Goal: Task Accomplishment & Management: Manage account settings

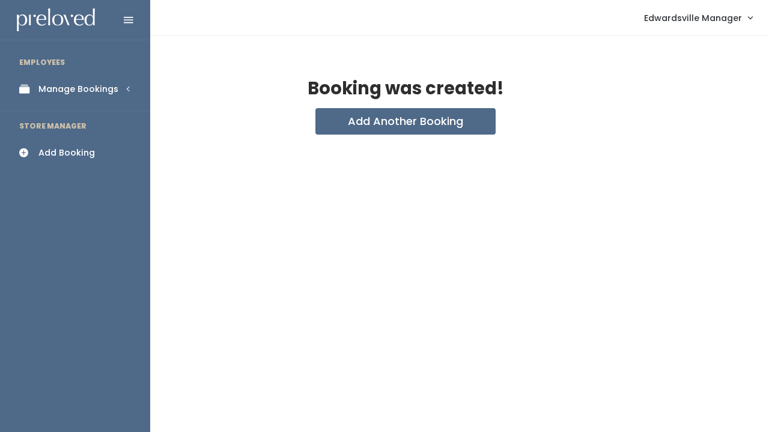
click at [64, 93] on div "Manage Bookings" at bounding box center [78, 89] width 80 height 13
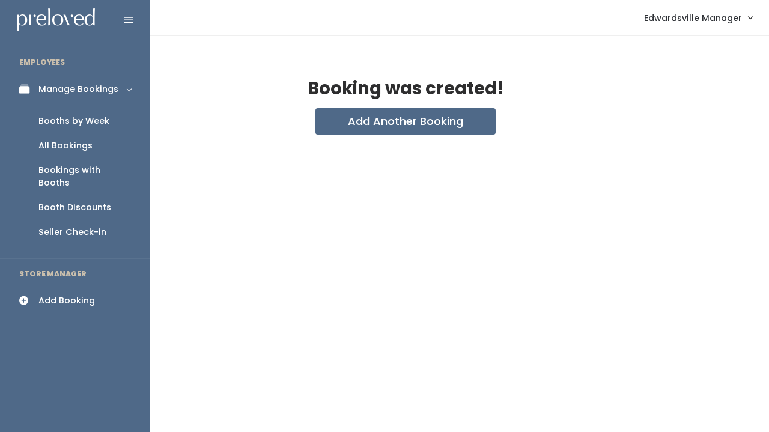
click at [73, 201] on div "Booth Discounts" at bounding box center [74, 207] width 73 height 13
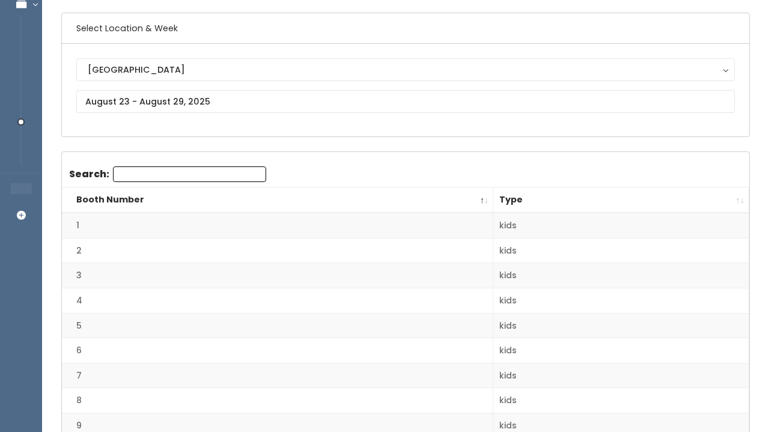
scroll to position [113, 0]
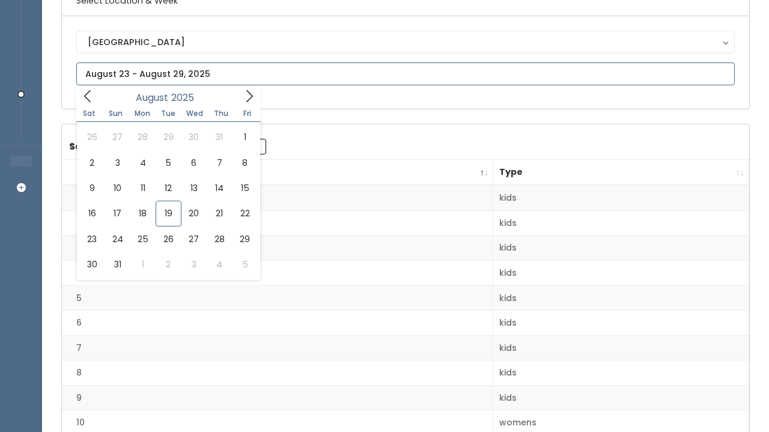
click at [229, 74] on input "text" at bounding box center [405, 73] width 659 height 23
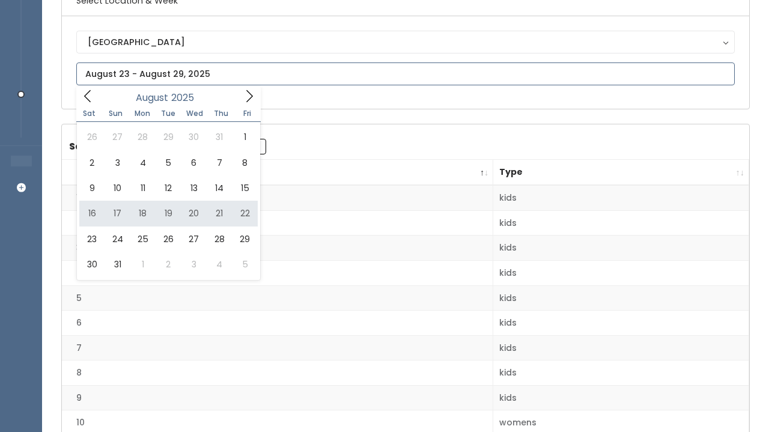
type input "[DATE] to [DATE]"
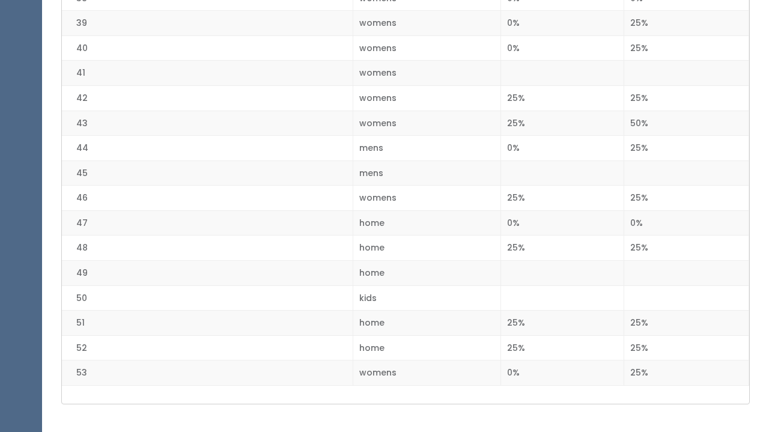
scroll to position [1240, 0]
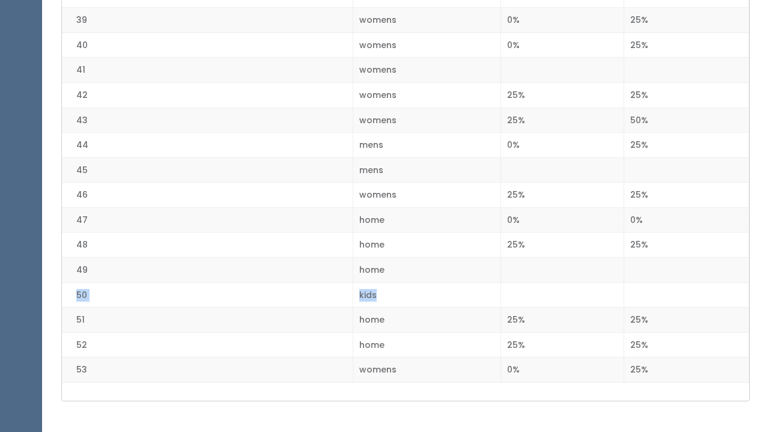
drag, startPoint x: 660, startPoint y: 281, endPoint x: 661, endPoint y: 248, distance: 33.1
click at [665, 308] on td "25%" at bounding box center [686, 320] width 125 height 25
click at [645, 358] on td "25%" at bounding box center [686, 370] width 125 height 25
click at [645, 332] on td "25%" at bounding box center [686, 344] width 125 height 25
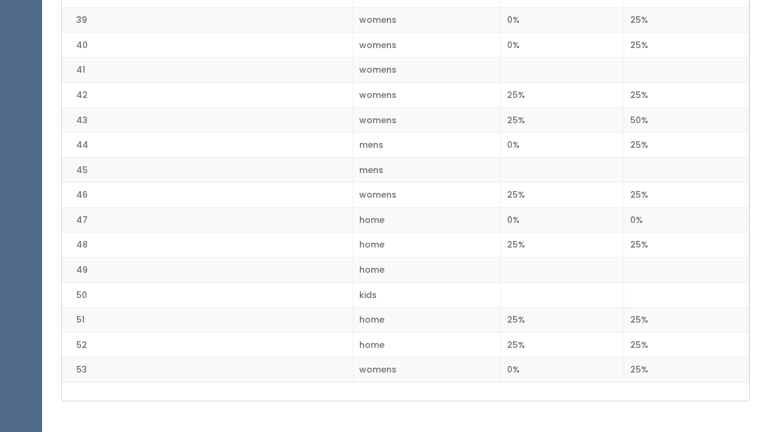
click at [645, 308] on td "25%" at bounding box center [686, 320] width 125 height 25
click at [647, 233] on td "25%" at bounding box center [686, 245] width 125 height 25
click at [644, 183] on td "25%" at bounding box center [686, 195] width 125 height 25
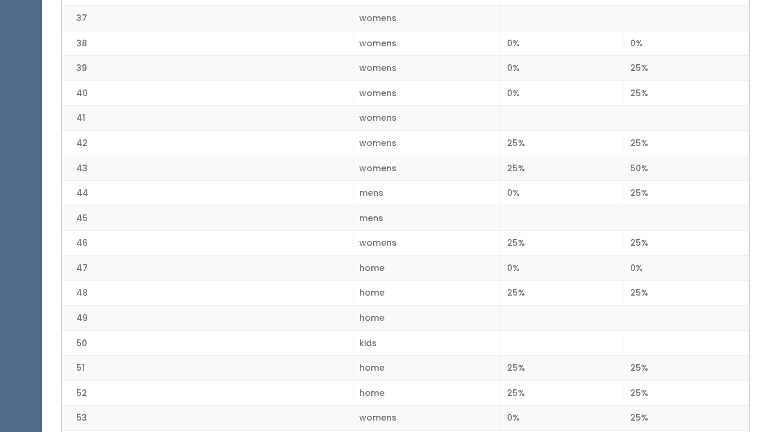
scroll to position [1158, 0]
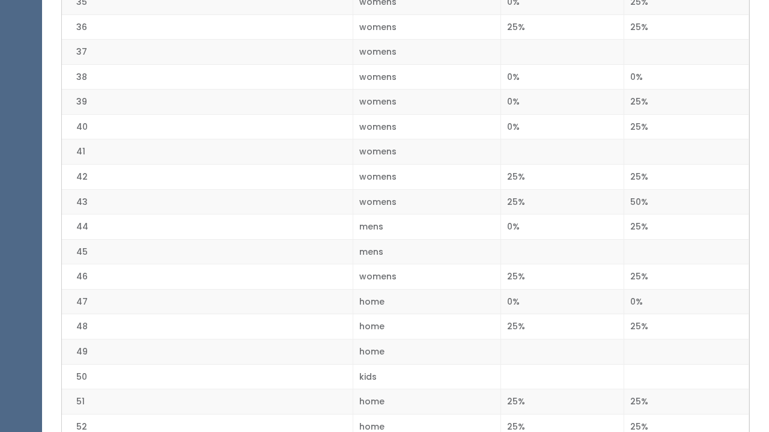
click at [654, 215] on td "25%" at bounding box center [686, 227] width 125 height 25
click at [654, 164] on td "25%" at bounding box center [686, 176] width 125 height 25
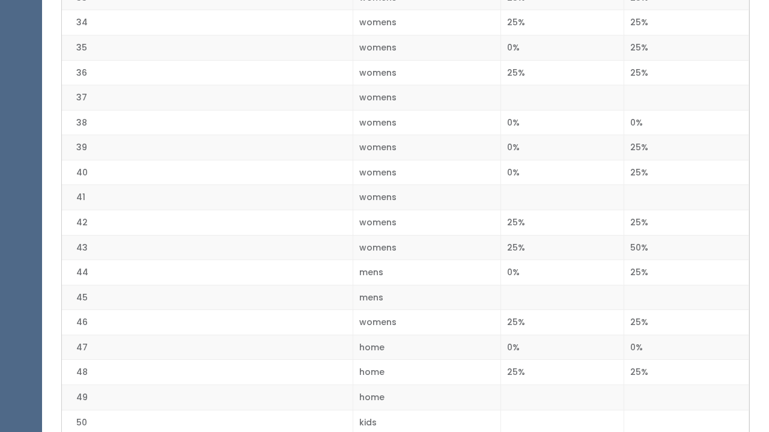
scroll to position [1104, 0]
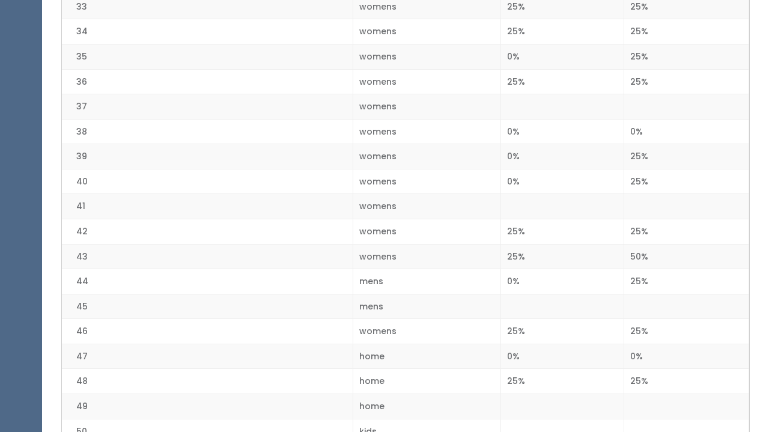
click at [659, 172] on td "25%" at bounding box center [686, 181] width 125 height 25
click at [654, 144] on td "25%" at bounding box center [686, 156] width 125 height 25
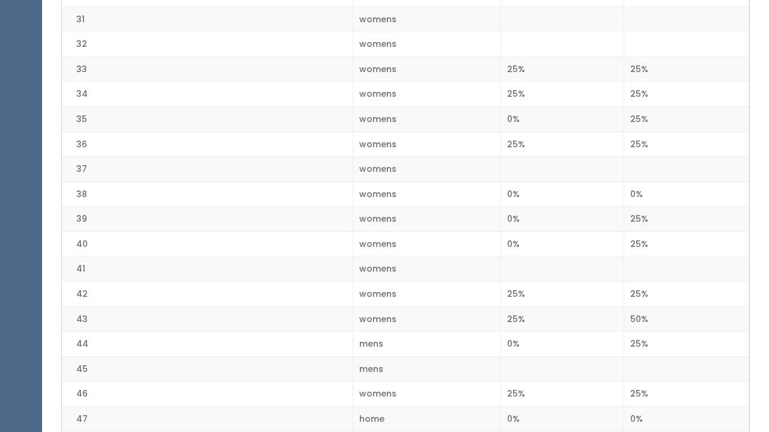
scroll to position [1024, 0]
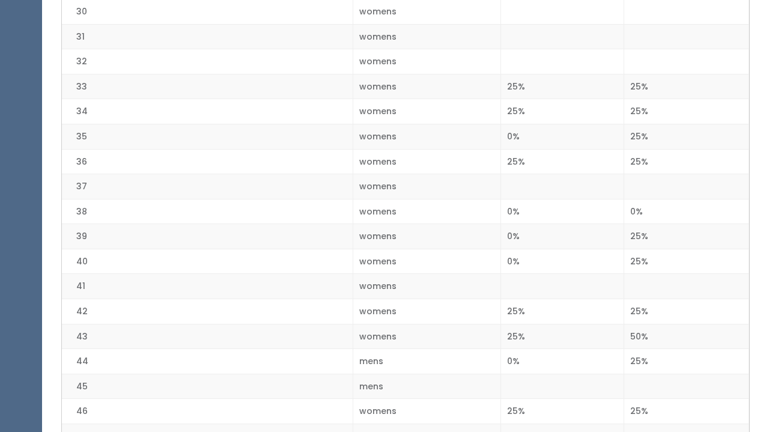
click at [645, 149] on td "25%" at bounding box center [686, 161] width 125 height 25
click at [644, 125] on td "25%" at bounding box center [686, 136] width 125 height 25
click at [644, 124] on td "25%" at bounding box center [686, 136] width 125 height 25
click at [642, 74] on td "25%" at bounding box center [686, 86] width 125 height 25
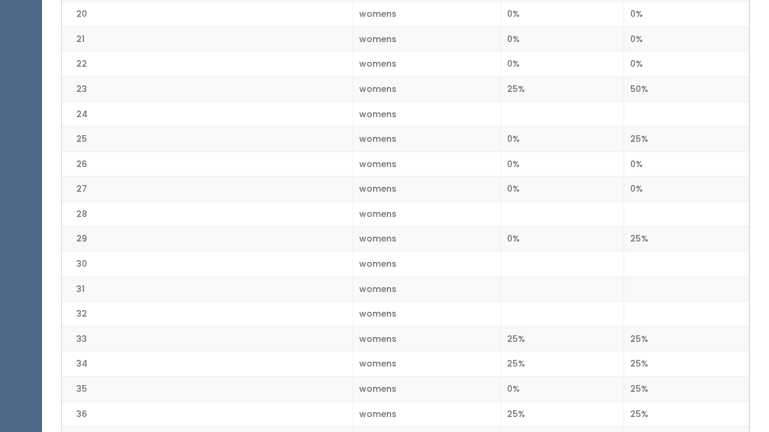
click at [651, 232] on td "25%" at bounding box center [686, 239] width 125 height 25
click at [645, 127] on td "25%" at bounding box center [686, 139] width 125 height 25
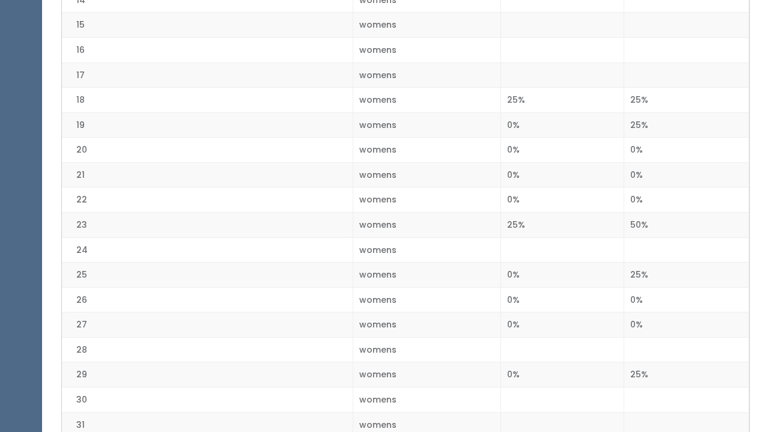
scroll to position [634, 0]
click at [645, 121] on td "25%" at bounding box center [686, 126] width 125 height 25
click at [645, 89] on td "25%" at bounding box center [686, 101] width 125 height 25
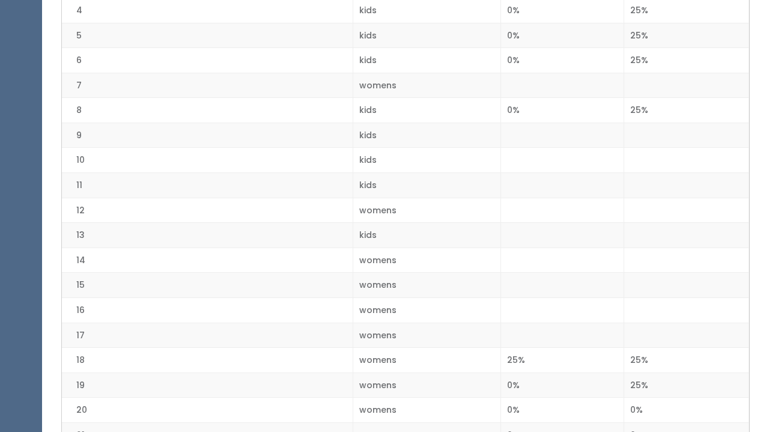
scroll to position [350, 0]
click at [663, 139] on td "25%" at bounding box center [686, 135] width 125 height 25
click at [656, 85] on td "25%" at bounding box center [686, 85] width 125 height 25
click at [653, 74] on td "25%" at bounding box center [686, 85] width 125 height 25
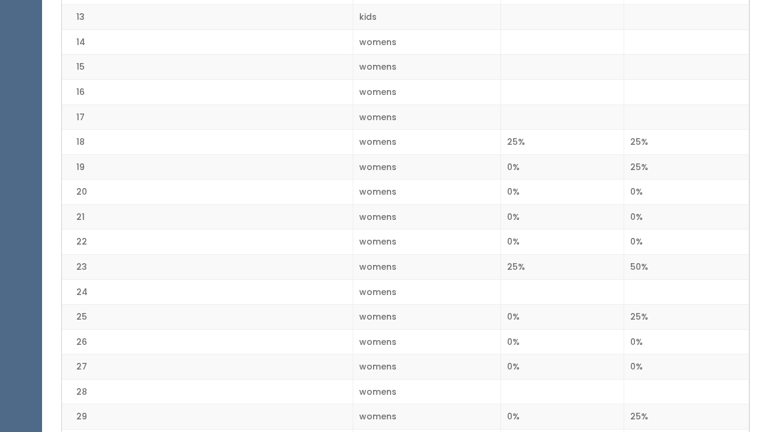
scroll to position [601, 0]
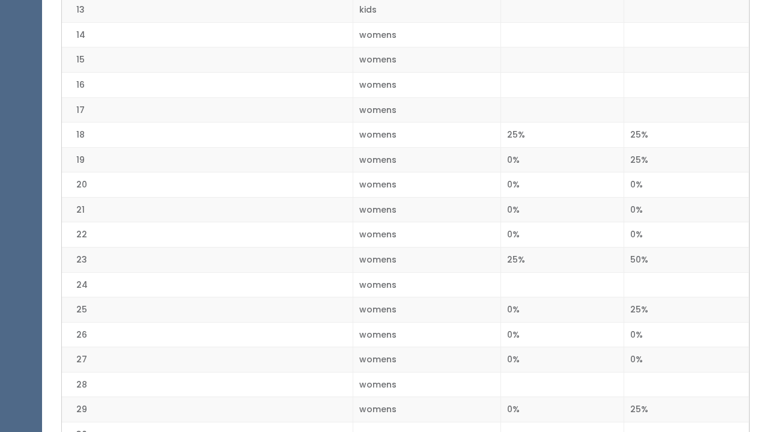
click at [648, 251] on td "50%" at bounding box center [686, 259] width 125 height 25
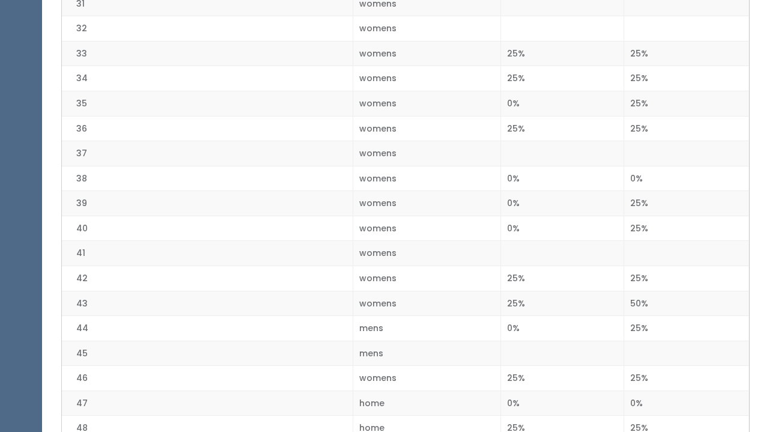
scroll to position [1056, 0]
click at [641, 293] on td "50%" at bounding box center [686, 304] width 125 height 25
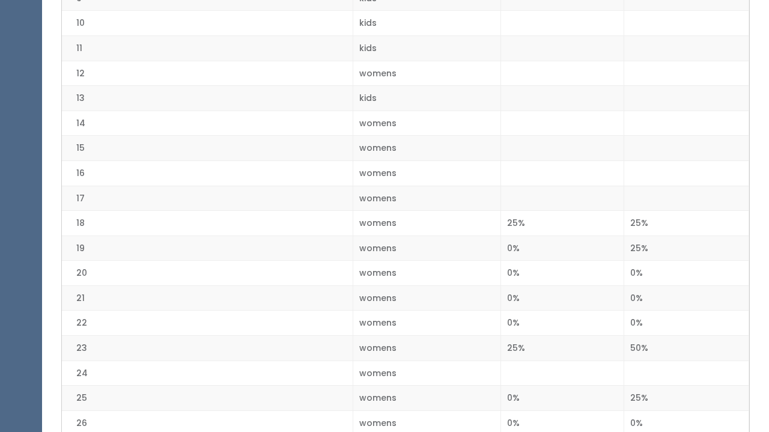
scroll to position [514, 0]
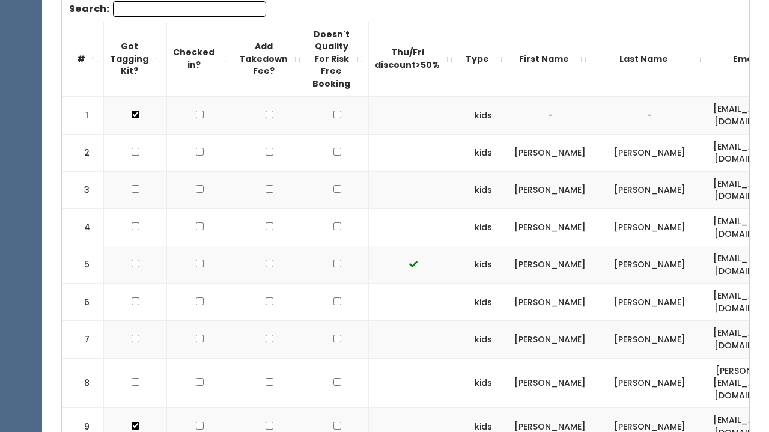
scroll to position [0, 264]
